Goal: Task Accomplishment & Management: Manage account settings

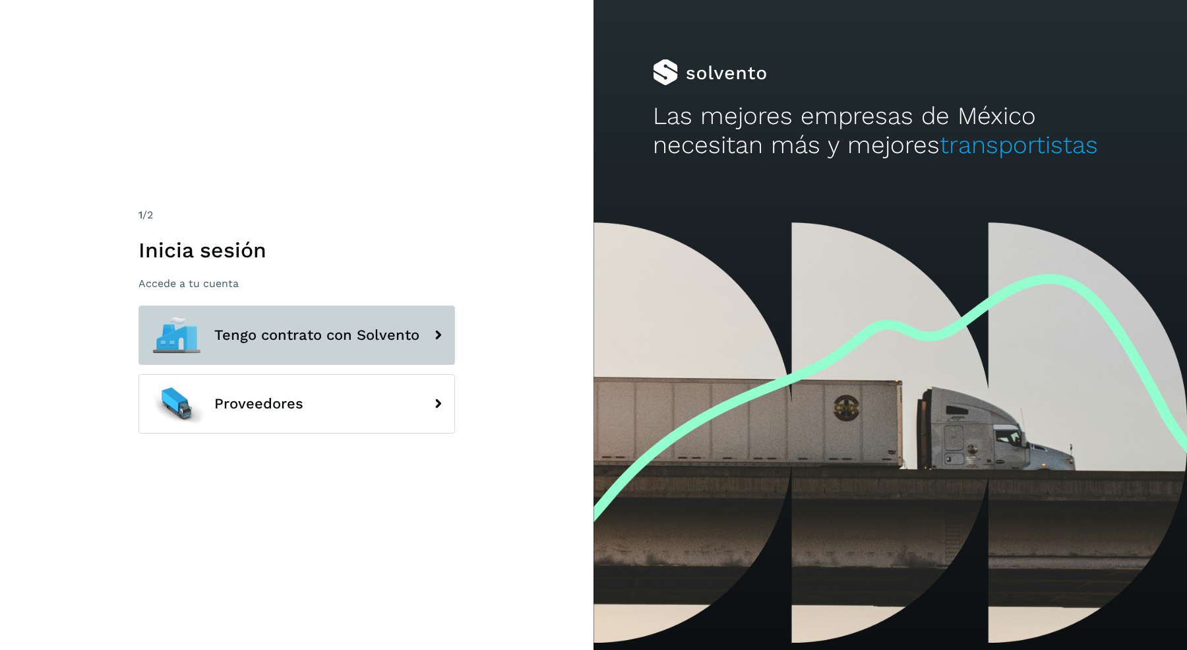
click at [335, 332] on span "Tengo contrato con Solvento" at bounding box center [316, 335] width 205 height 16
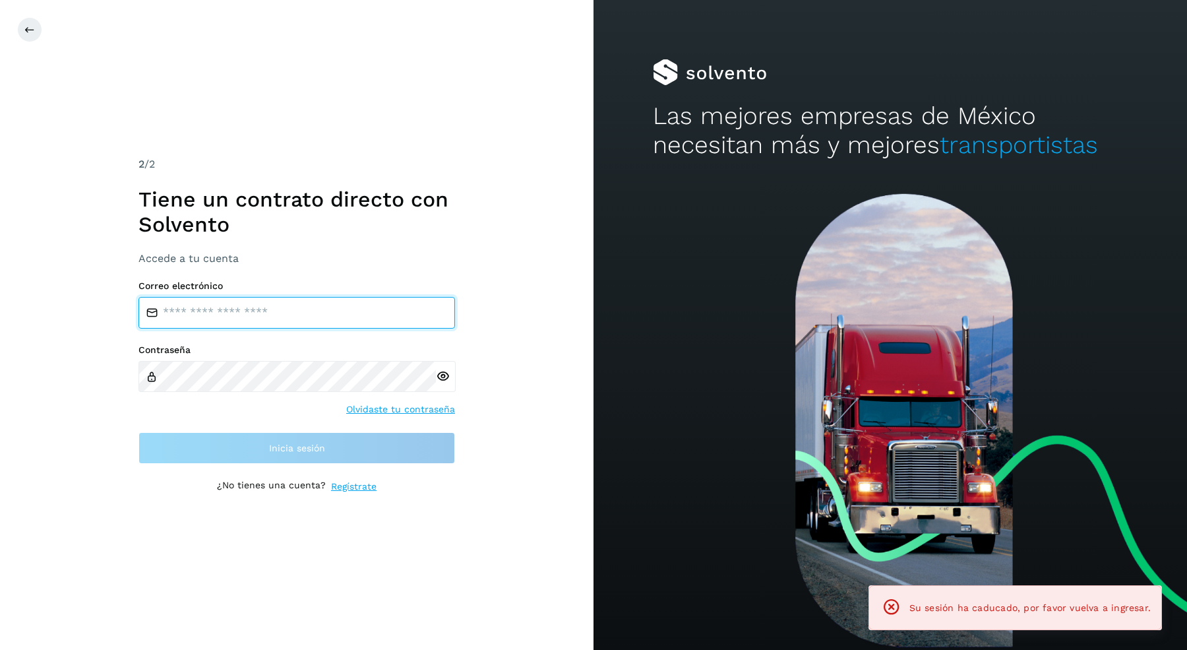
type input "**********"
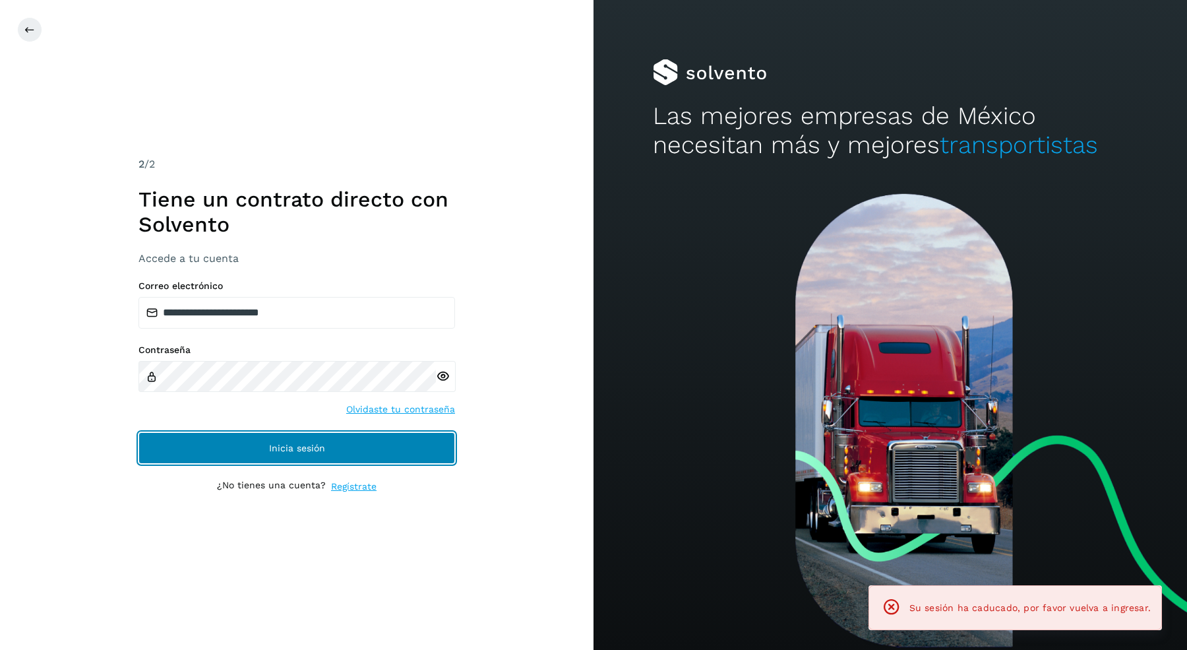
click at [294, 447] on span "Inicia sesión" at bounding box center [297, 447] width 56 height 9
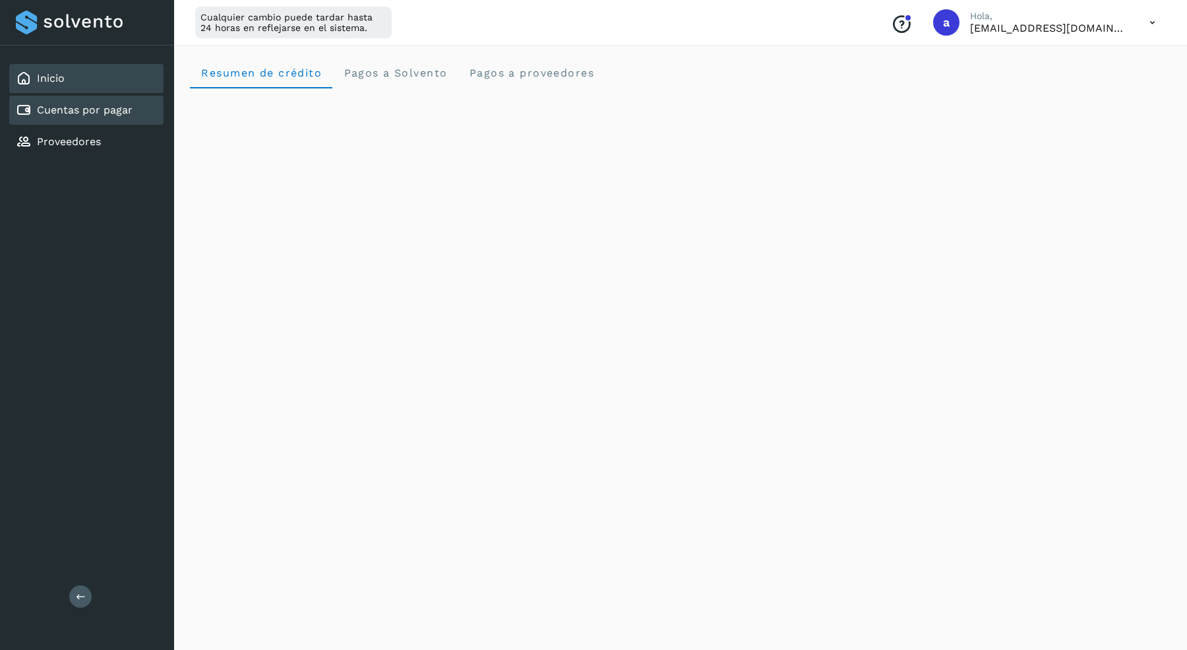
click at [80, 115] on link "Cuentas por pagar" at bounding box center [85, 110] width 96 height 13
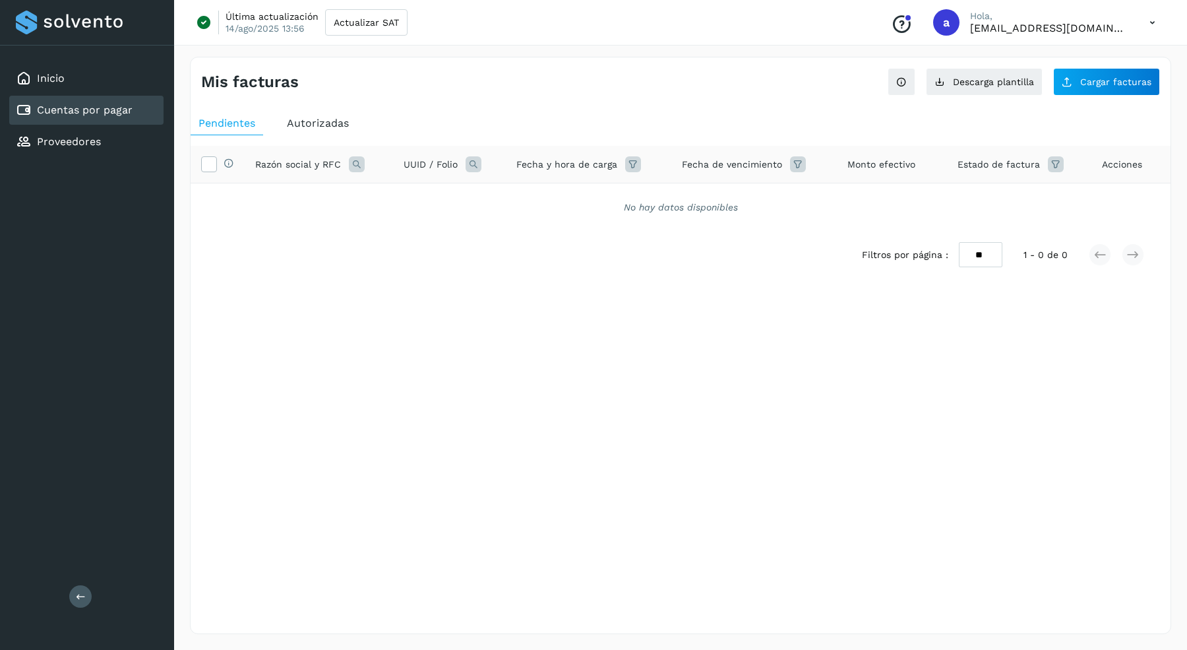
click at [352, 118] on div "Autorizadas" at bounding box center [318, 123] width 78 height 24
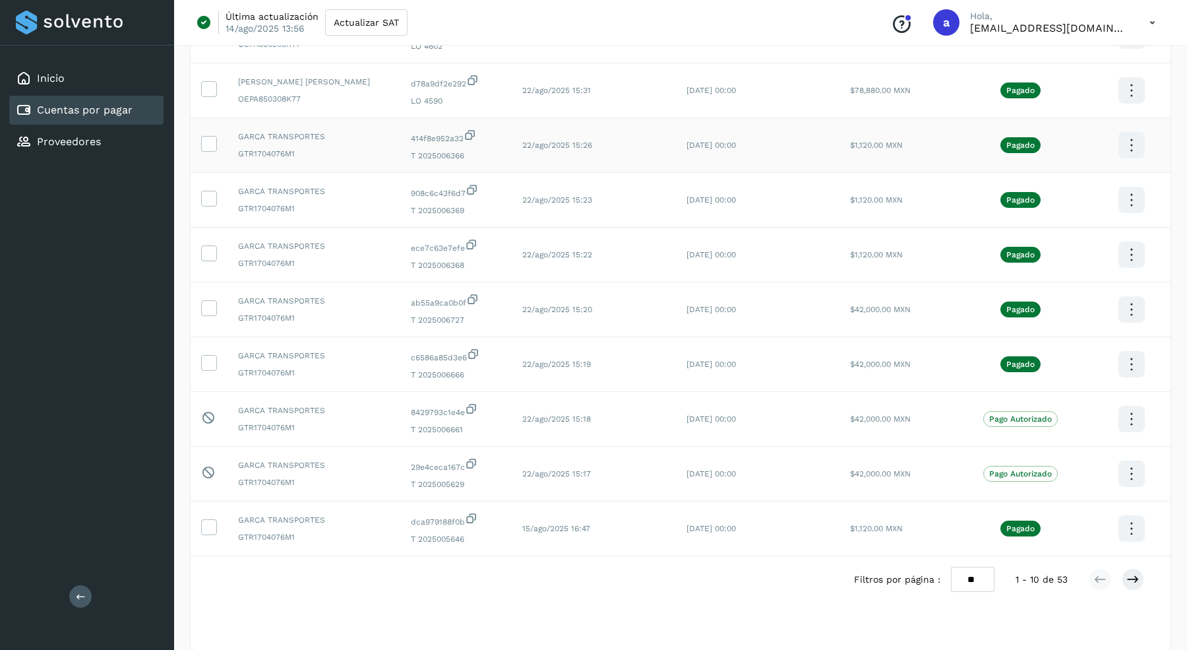
scroll to position [194, 0]
